Goal: Find specific page/section: Find specific page/section

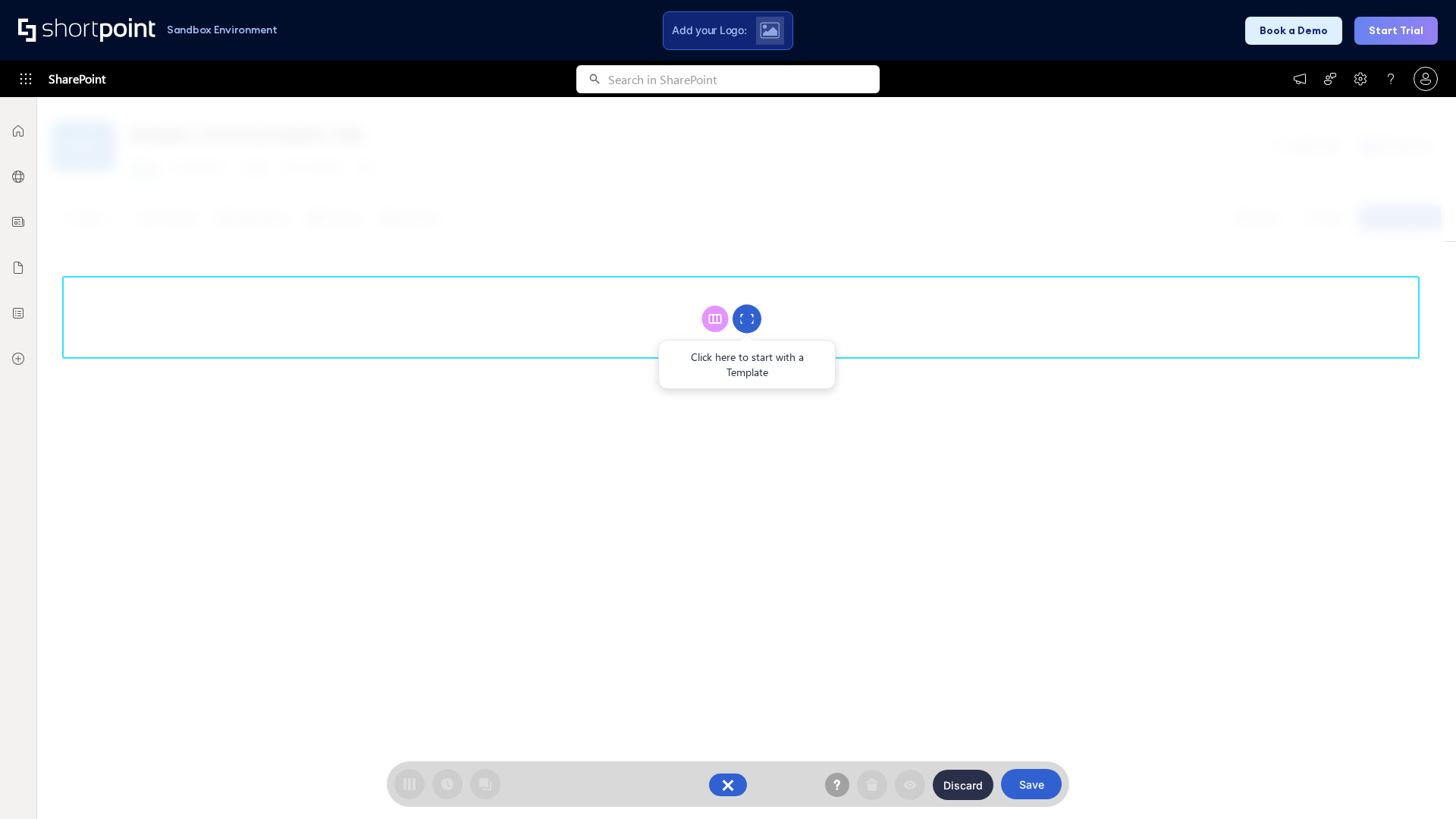
click at [747, 318] on circle at bounding box center [747, 319] width 29 height 29
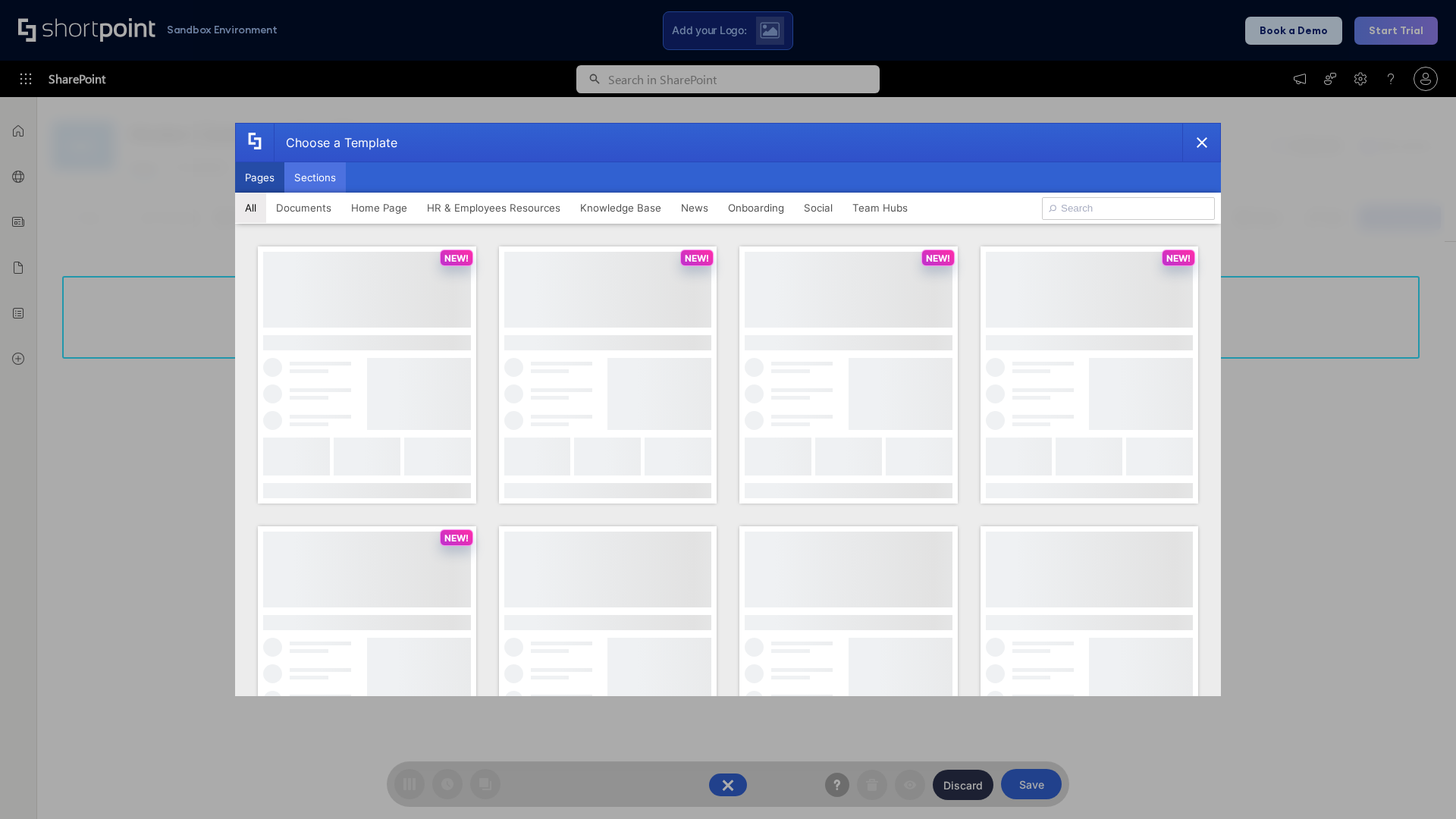
click at [315, 177] on button "Sections" at bounding box center [315, 177] width 62 height 30
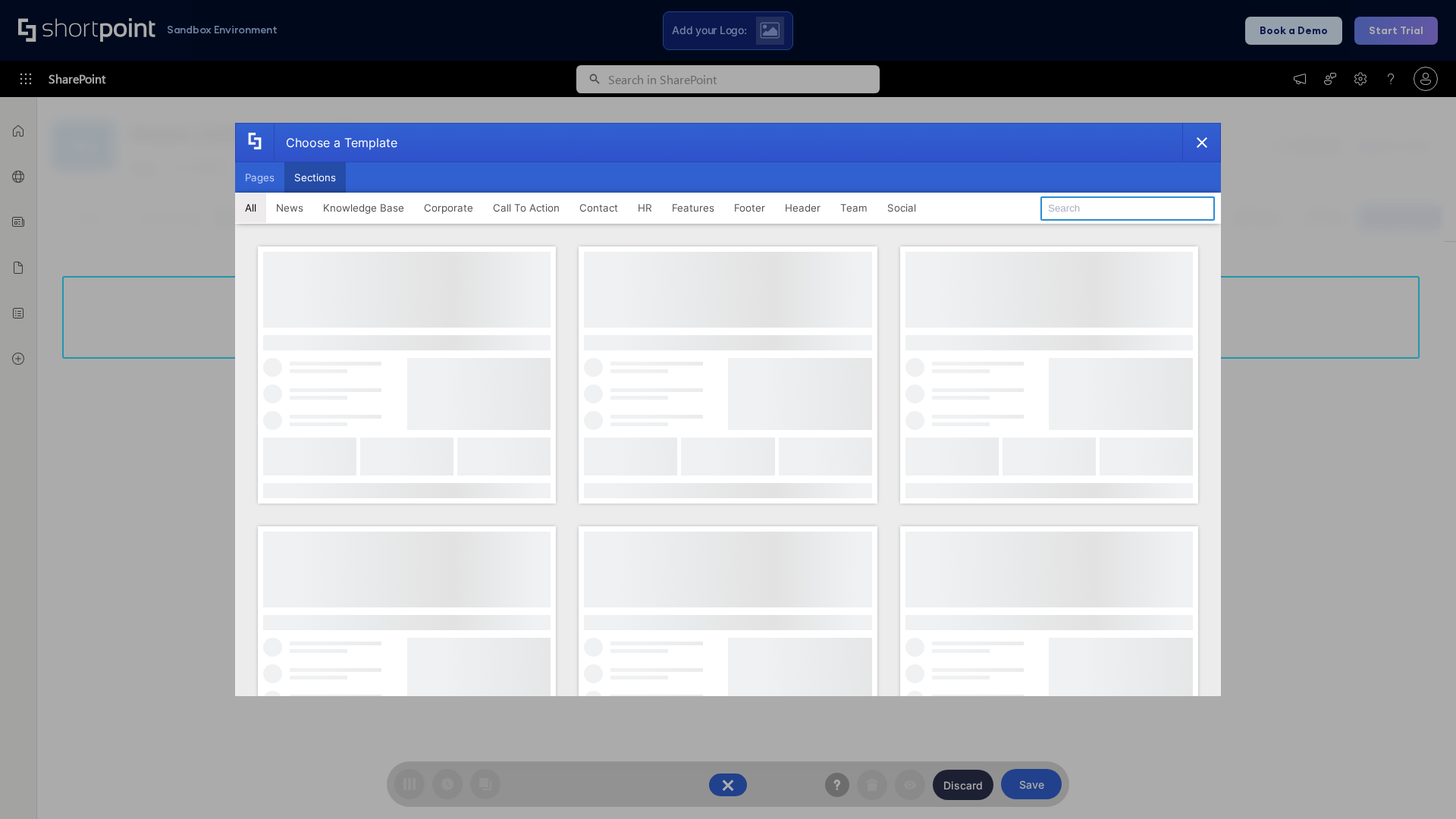
type input "News Kit 1"
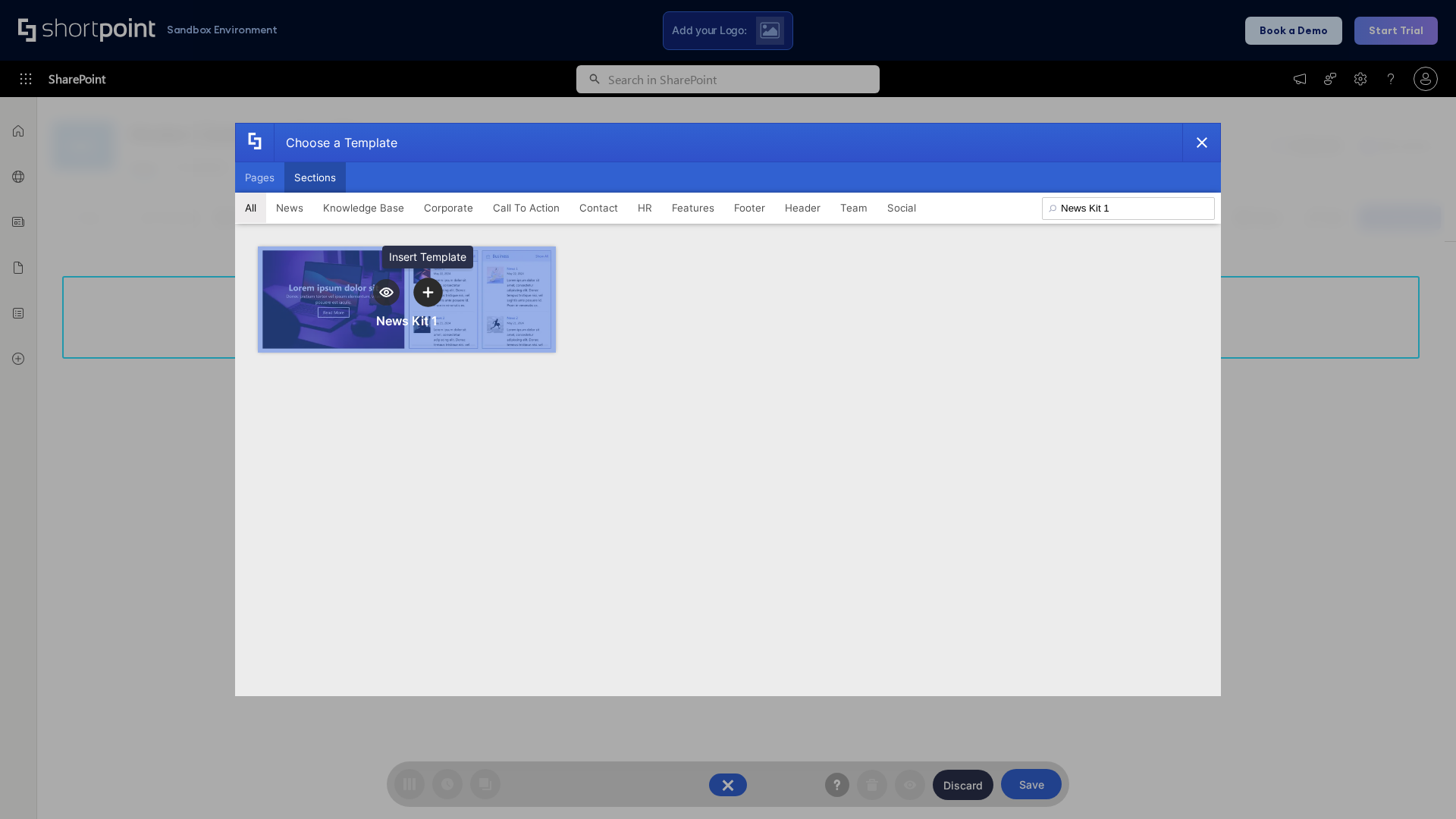
click at [428, 292] on icon "template selector" at bounding box center [428, 292] width 10 height 10
